Goal: Transaction & Acquisition: Purchase product/service

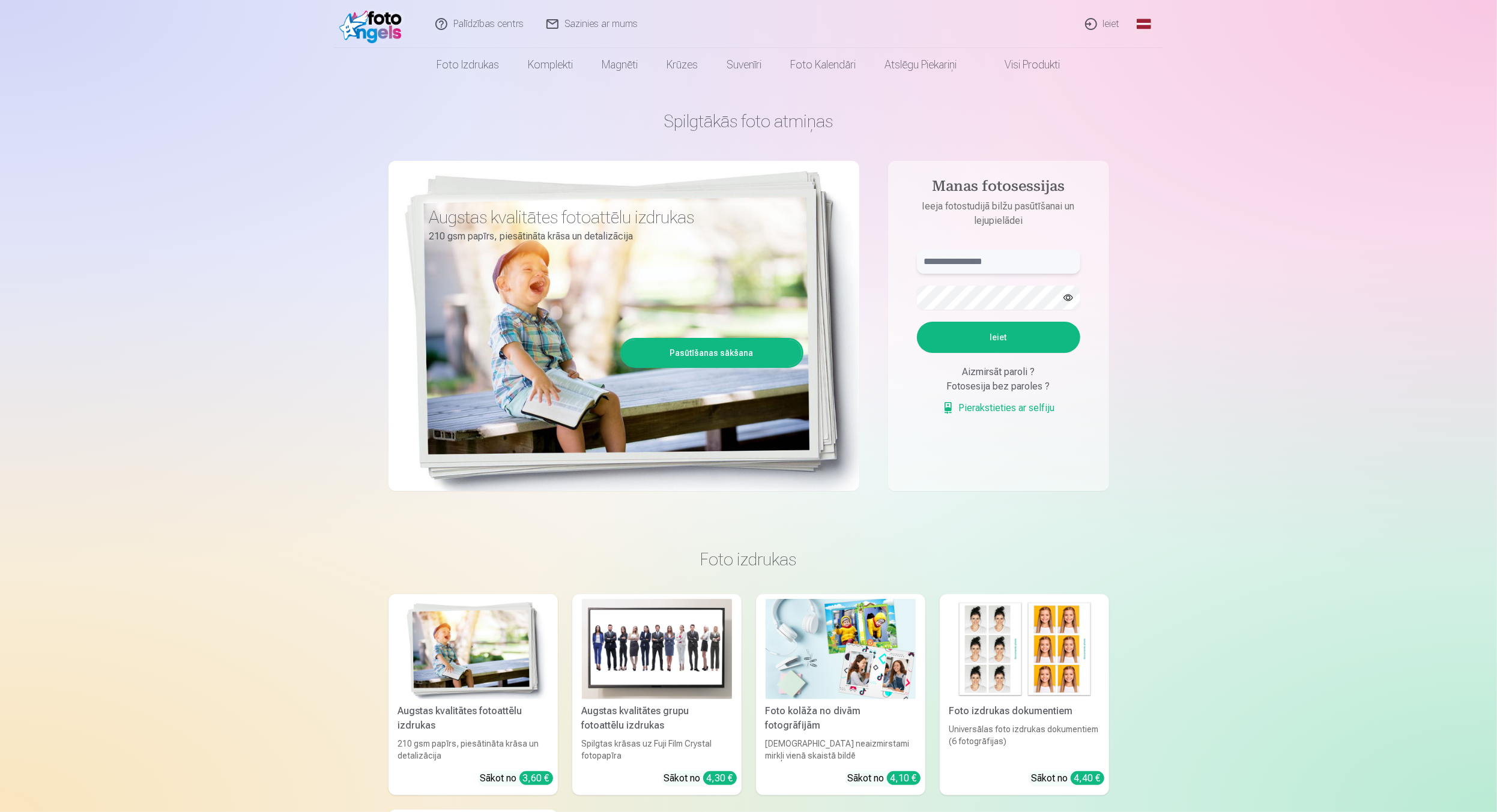
click at [967, 268] on input "text" at bounding box center [998, 262] width 163 height 24
type input "**********"
click at [1027, 347] on button "Ieiet" at bounding box center [998, 337] width 163 height 31
click at [1068, 301] on button "button" at bounding box center [1068, 298] width 23 height 23
click at [1023, 347] on button "Ieiet" at bounding box center [998, 337] width 163 height 31
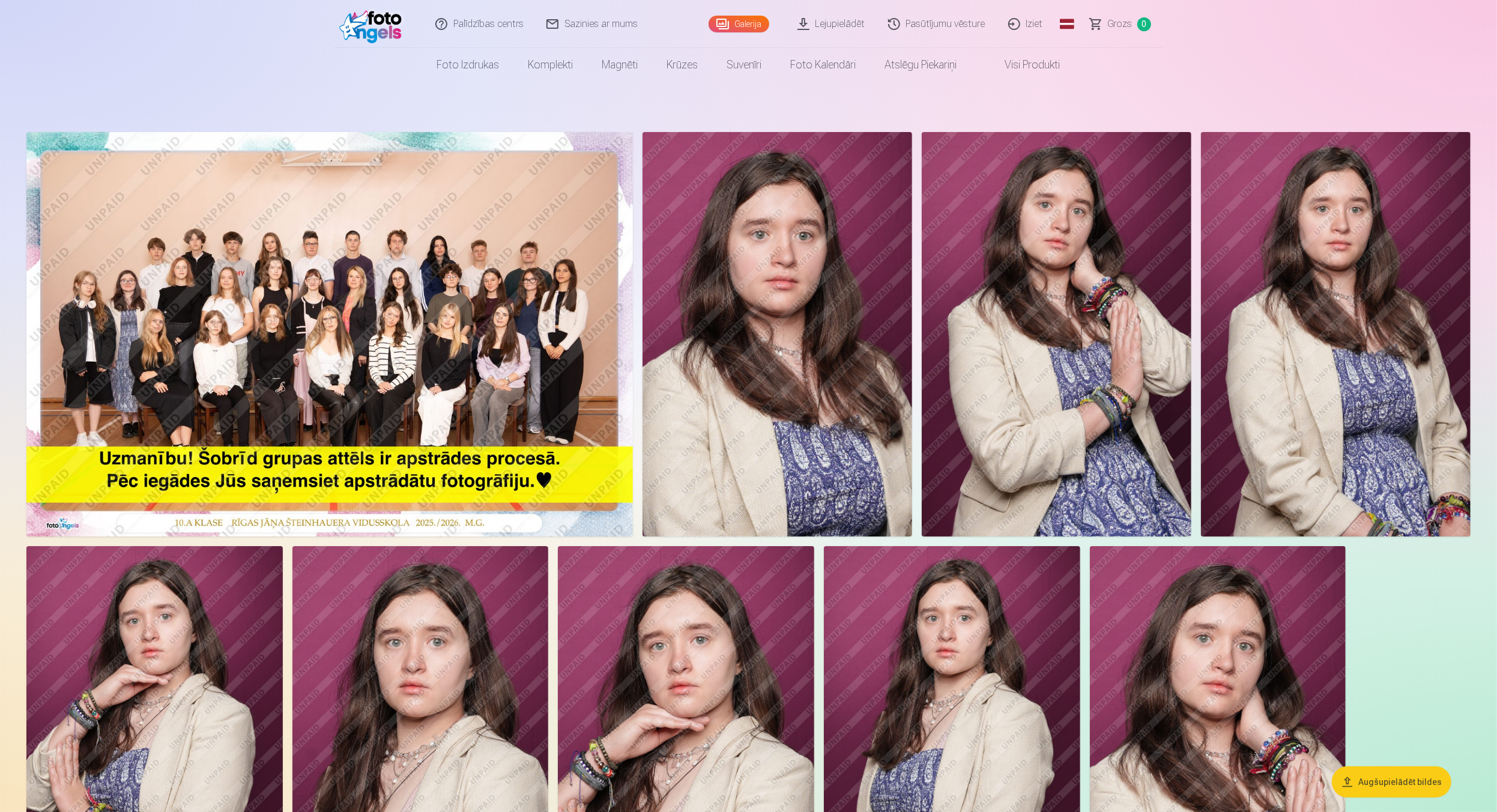
click at [252, 305] on img at bounding box center [330, 334] width 607 height 405
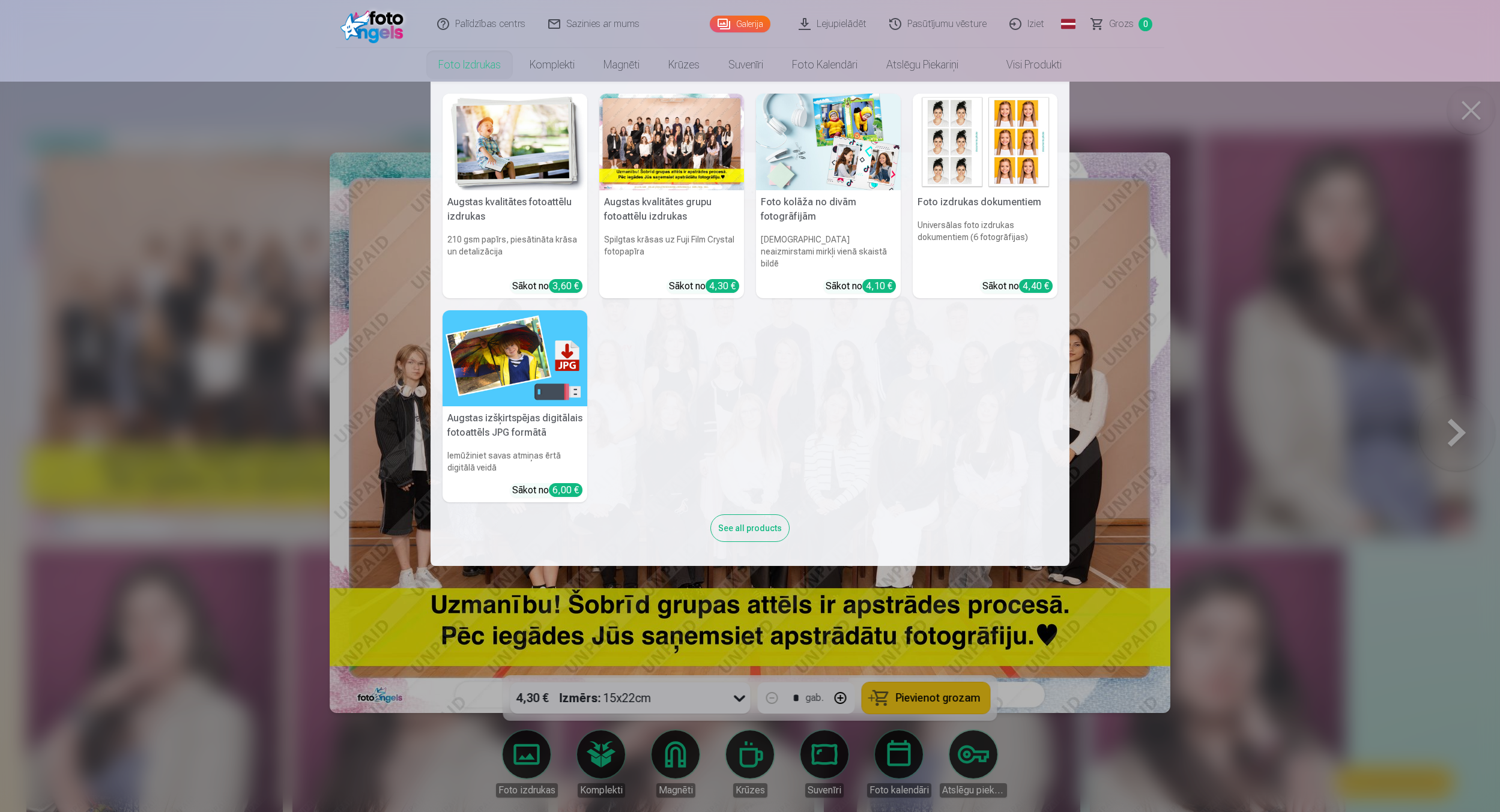
click at [341, 87] on nav "Augstas kvalitātes fotoattēlu izdrukas 210 gsm papīrs, piesātināta krāsa un det…" at bounding box center [750, 323] width 1500 height 484
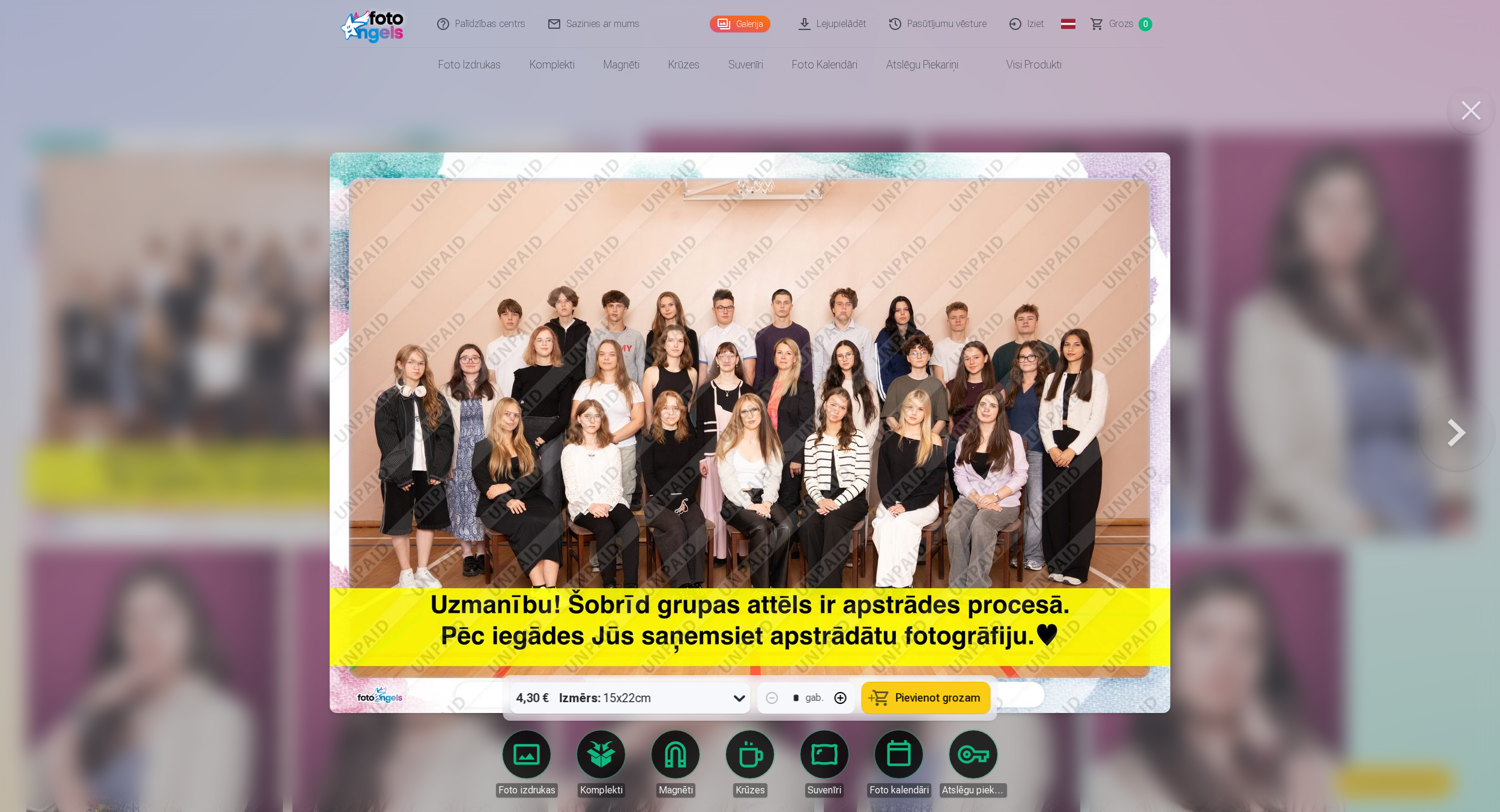
click at [334, 97] on div at bounding box center [750, 406] width 1500 height 812
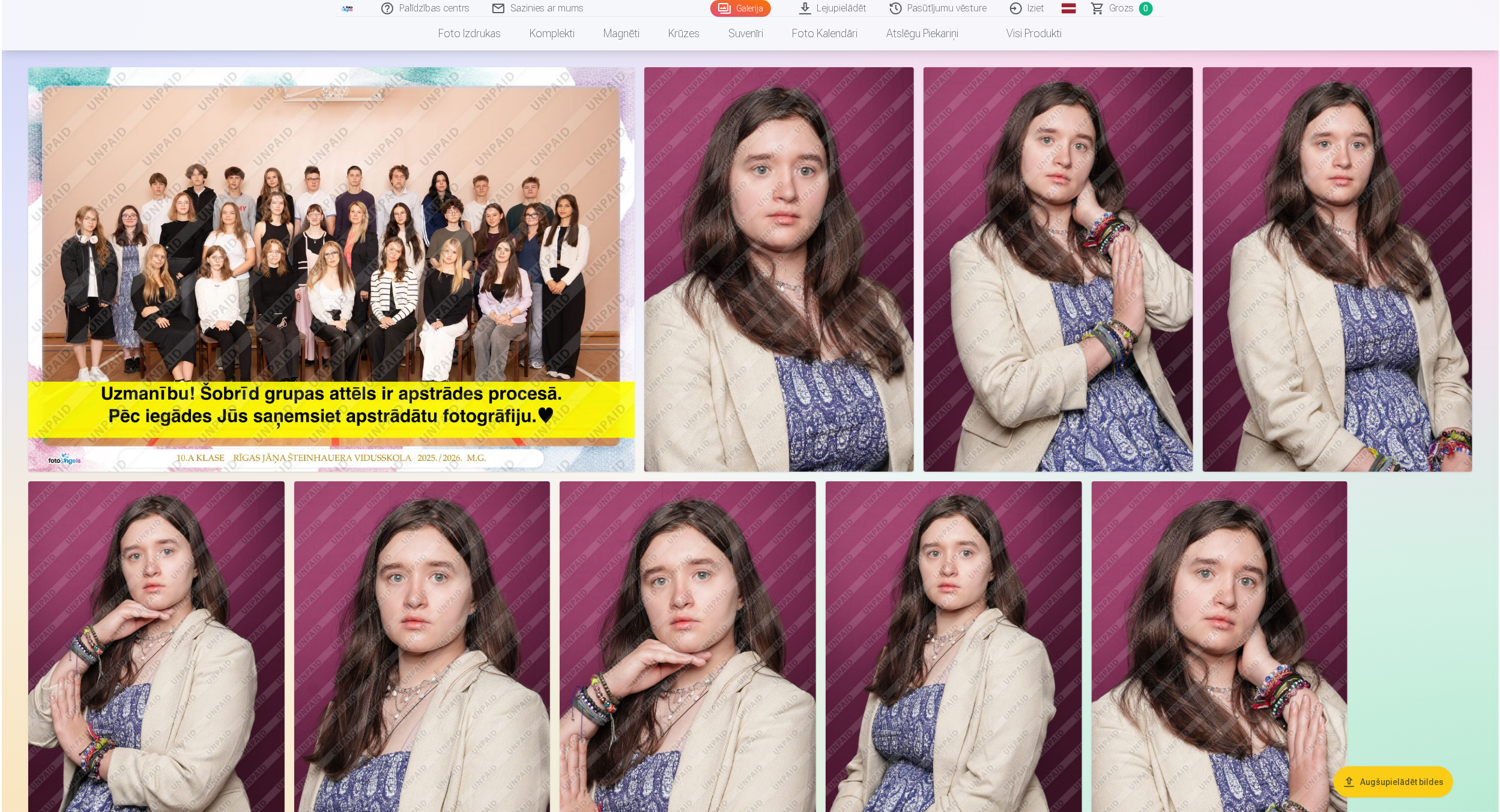
scroll to position [60, 0]
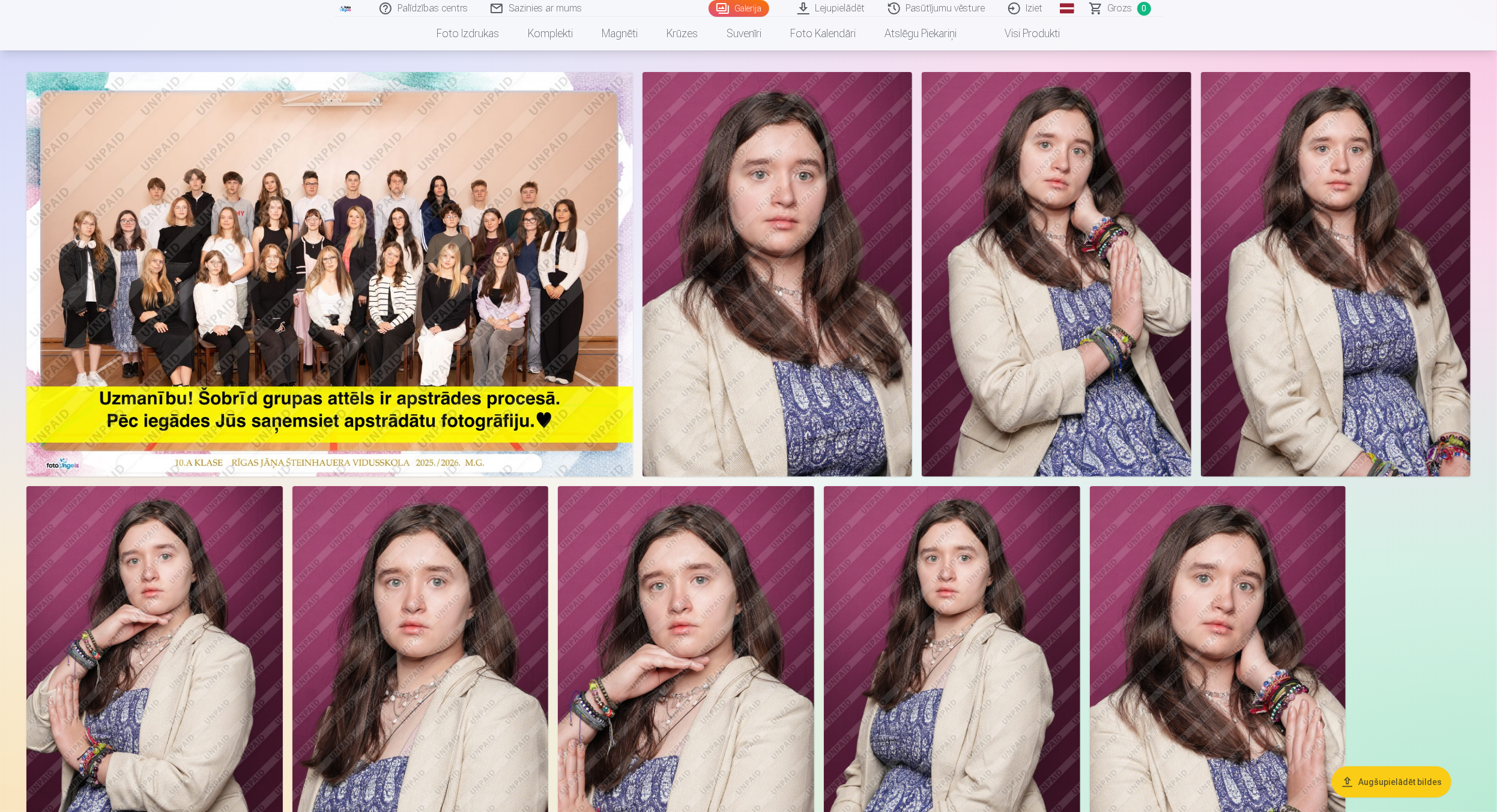
click at [431, 287] on img at bounding box center [330, 274] width 607 height 405
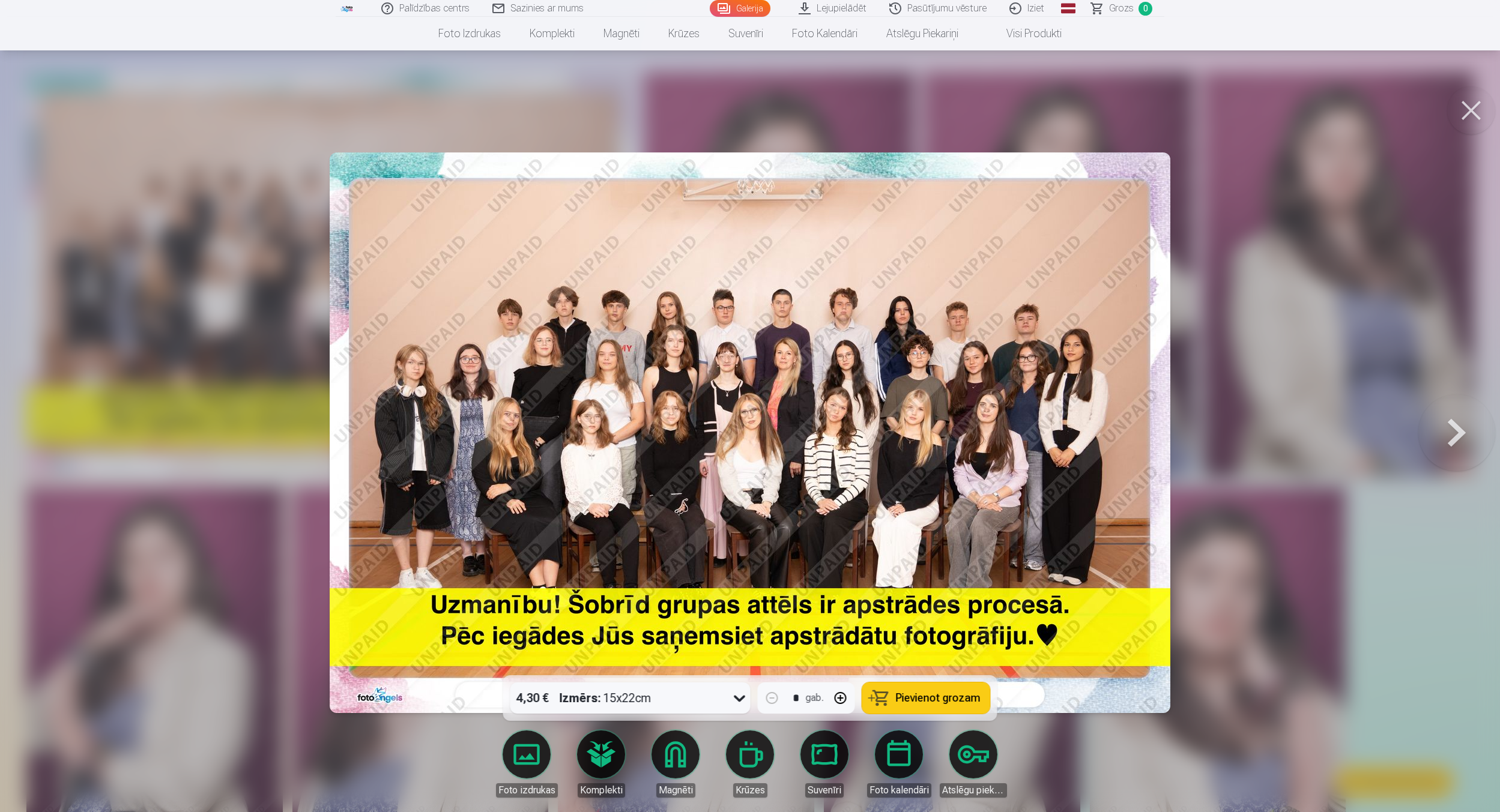
drag, startPoint x: 434, startPoint y: 661, endPoint x: 306, endPoint y: 756, distance: 159.4
drag, startPoint x: 306, startPoint y: 756, endPoint x: 1, endPoint y: 568, distance: 358.3
drag, startPoint x: 1, startPoint y: 568, endPoint x: 861, endPoint y: 160, distance: 951.9
click at [861, 160] on img at bounding box center [750, 432] width 840 height 560
